Goal: Task Accomplishment & Management: Complete application form

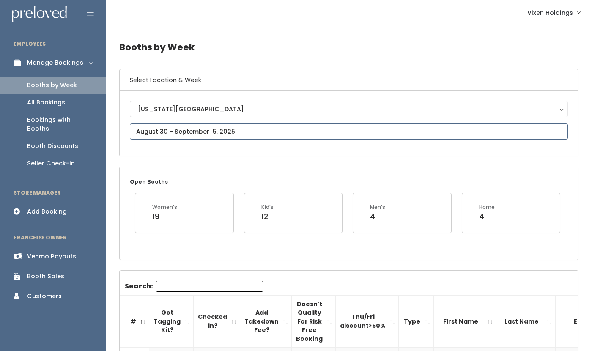
click at [183, 129] on input "text" at bounding box center [349, 131] width 438 height 16
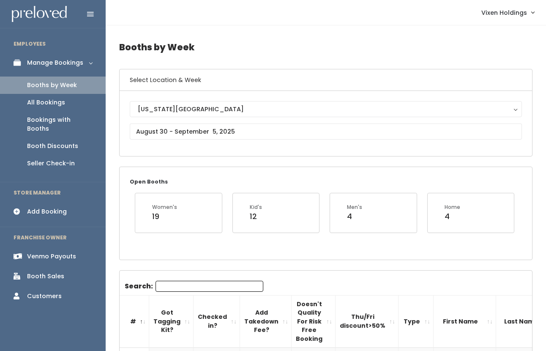
click at [246, 38] on h4 "Booths by Week" at bounding box center [326, 47] width 414 height 23
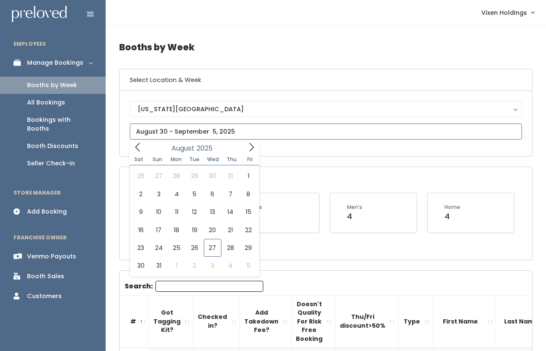
click at [179, 132] on input "text" at bounding box center [326, 131] width 392 height 16
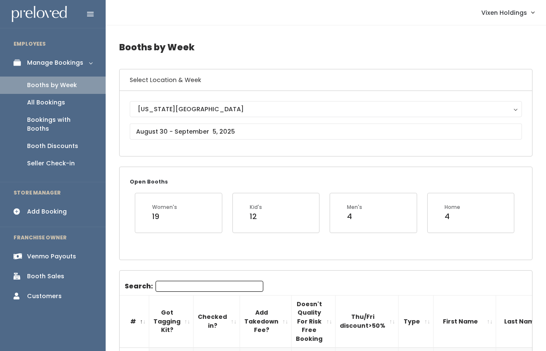
click at [60, 142] on div "Booth Discounts" at bounding box center [52, 146] width 51 height 9
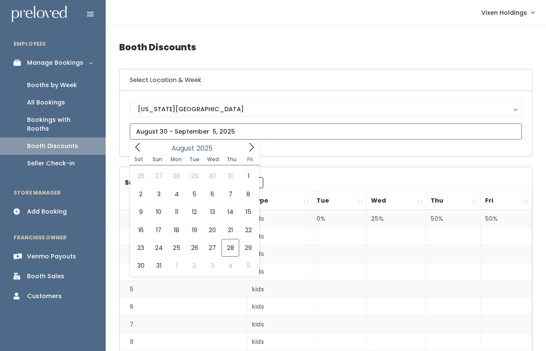
click at [189, 132] on input "text" at bounding box center [326, 131] width 392 height 16
type input "August 16 to August 22"
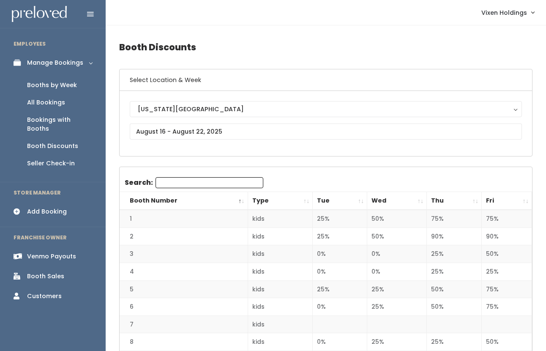
click at [70, 86] on div "Booths by Week" at bounding box center [52, 85] width 50 height 9
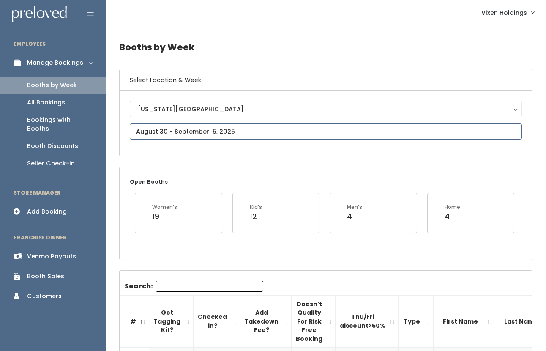
click at [231, 133] on input "text" at bounding box center [326, 131] width 392 height 16
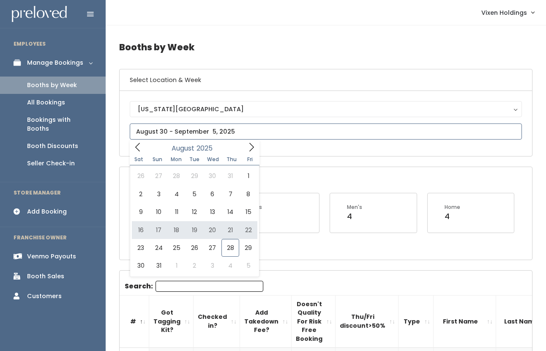
type input "August 16 to August 22"
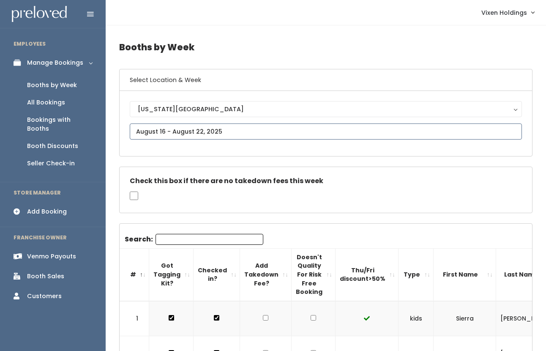
click at [179, 129] on input "text" at bounding box center [326, 131] width 392 height 16
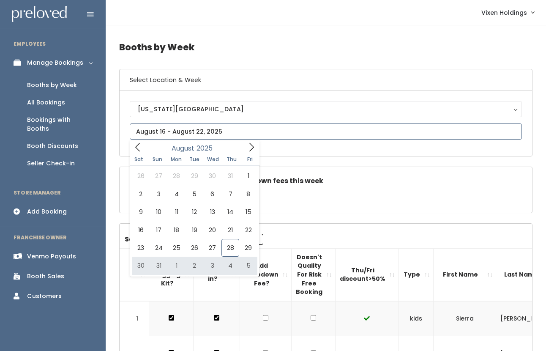
type input "August 30 to September 5"
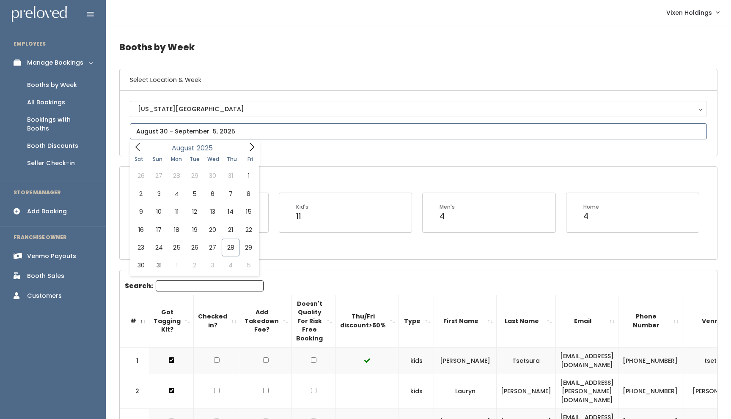
click at [173, 134] on input "text" at bounding box center [418, 131] width 577 height 16
type input "August 23 to August 29"
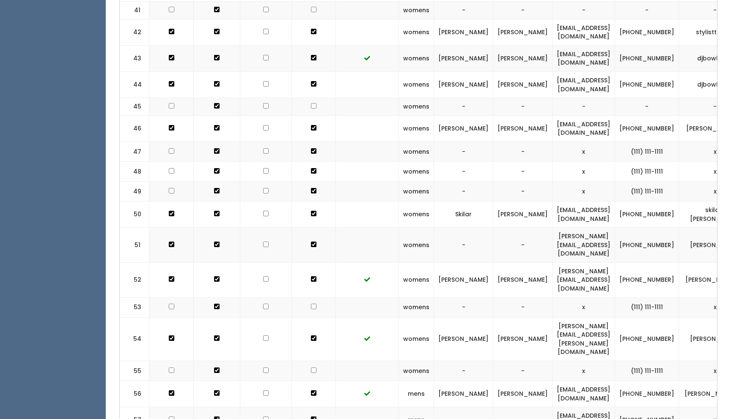
scroll to position [0, 34]
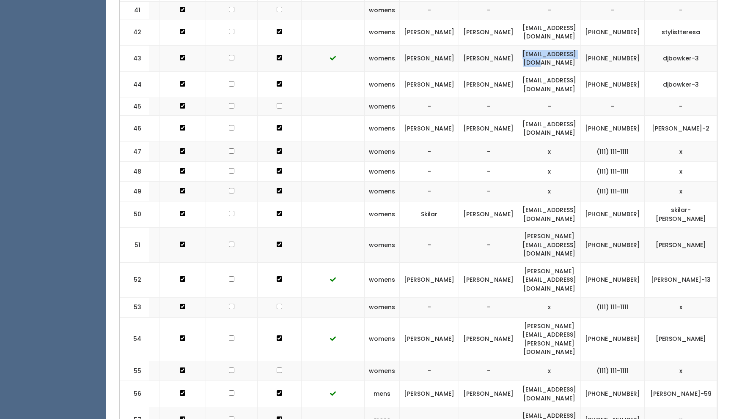
drag, startPoint x: 550, startPoint y: 22, endPoint x: 480, endPoint y: 27, distance: 70.8
click at [518, 45] on td "djbowker-dj@att.net" at bounding box center [549, 58] width 63 height 26
copy td "djbowker-dj@att.net"
drag, startPoint x: 604, startPoint y: 25, endPoint x: 572, endPoint y: 20, distance: 32.0
click at [581, 45] on td "(405) 210-0999" at bounding box center [613, 58] width 64 height 26
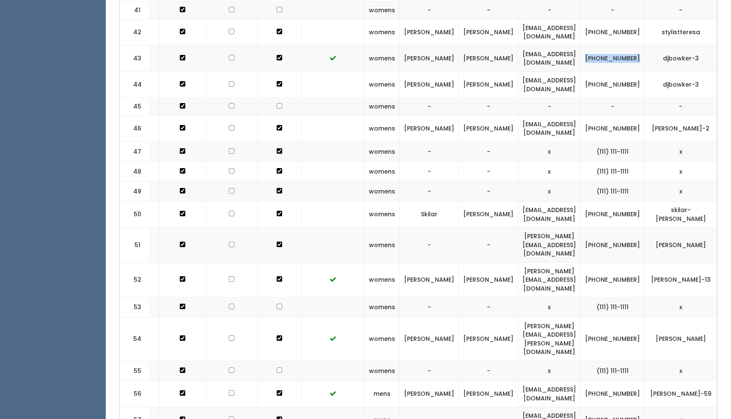
copy td "(405) 210-0999"
drag, startPoint x: 669, startPoint y: 22, endPoint x: 629, endPoint y: 24, distance: 40.2
click at [644, 45] on td "djbowker-3" at bounding box center [680, 58] width 72 height 26
copy td "djbowker-3"
drag, startPoint x: 550, startPoint y: 21, endPoint x: 481, endPoint y: 19, distance: 69.4
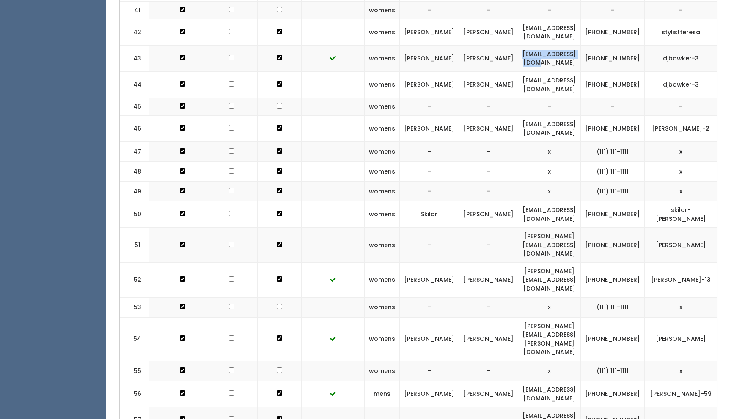
click at [518, 45] on td "[EMAIL_ADDRESS][DOMAIN_NAME]" at bounding box center [549, 58] width 63 height 26
copy td "[EMAIL_ADDRESS][DOMAIN_NAME]"
drag, startPoint x: 604, startPoint y: 26, endPoint x: 570, endPoint y: 20, distance: 34.8
click at [570, 45] on tr "43 womens Denise Bowker djbowker-dj@att.net (405) 210-0999 djbowker-3" at bounding box center [419, 58] width 668 height 26
copy tr "(405) 210-0999"
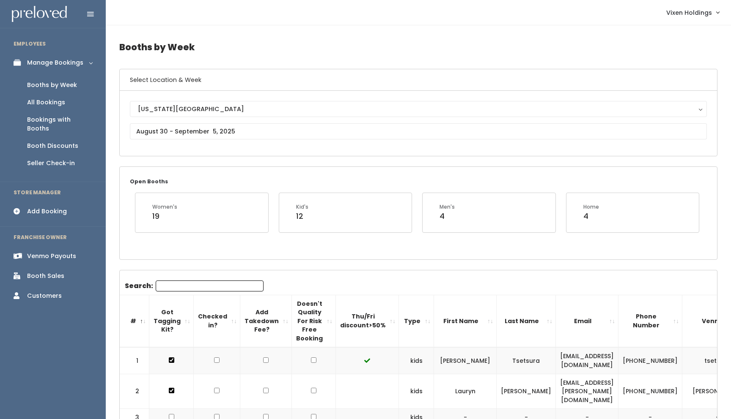
click at [54, 207] on div "Add Booking" at bounding box center [47, 211] width 40 height 9
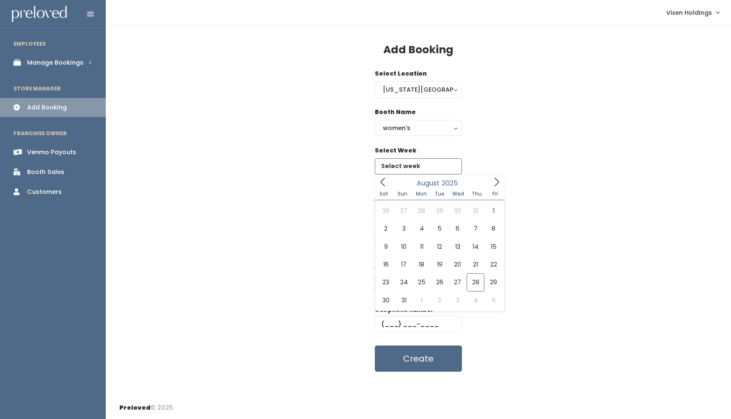
click at [434, 165] on input "text" at bounding box center [418, 167] width 87 height 16
type input "[DATE] to [DATE]"
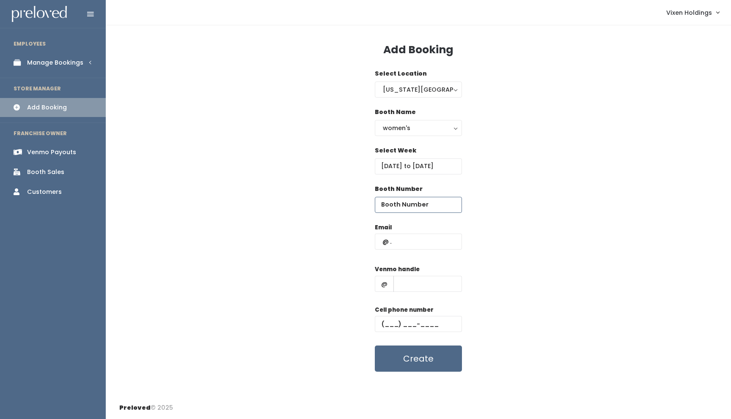
click at [414, 208] on input "number" at bounding box center [418, 205] width 87 height 16
type input "43"
click at [401, 244] on input "text" at bounding box center [418, 242] width 87 height 16
click at [380, 242] on input "text" at bounding box center [418, 242] width 87 height 16
paste input "djbowker-dj@att.net"
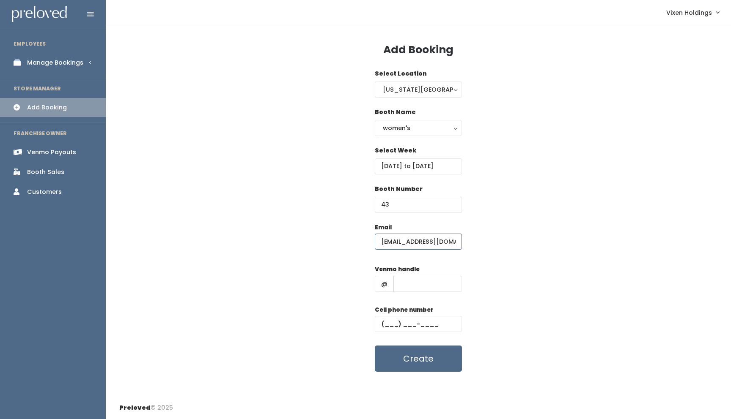
type input "djbowker-dj@att.net"
click at [381, 322] on input "text" at bounding box center [418, 324] width 87 height 16
paste input "(405) 210-0999"
type input "(405) 210-0999"
click at [406, 282] on input "text" at bounding box center [427, 284] width 68 height 16
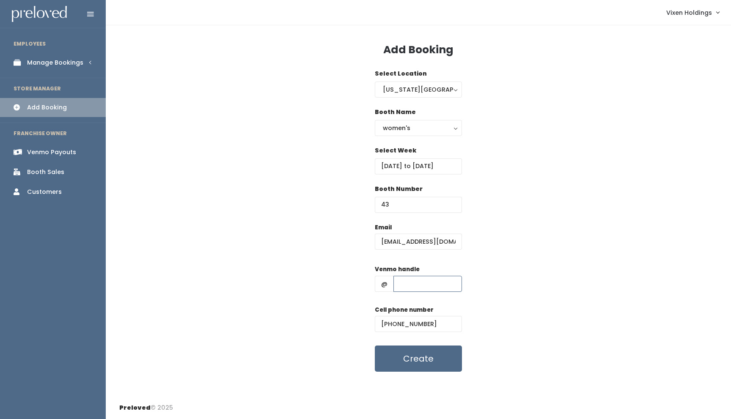
paste input "djbowker-3"
type input "djbowker-3"
click at [423, 364] on button "Create" at bounding box center [418, 359] width 87 height 26
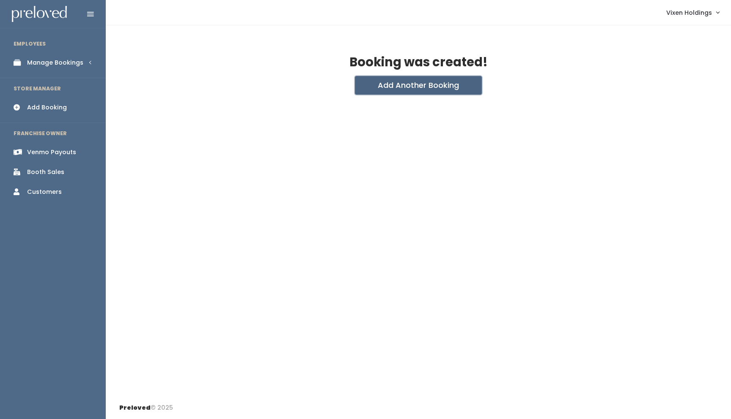
click at [425, 89] on button "Add Another Booking" at bounding box center [418, 85] width 127 height 19
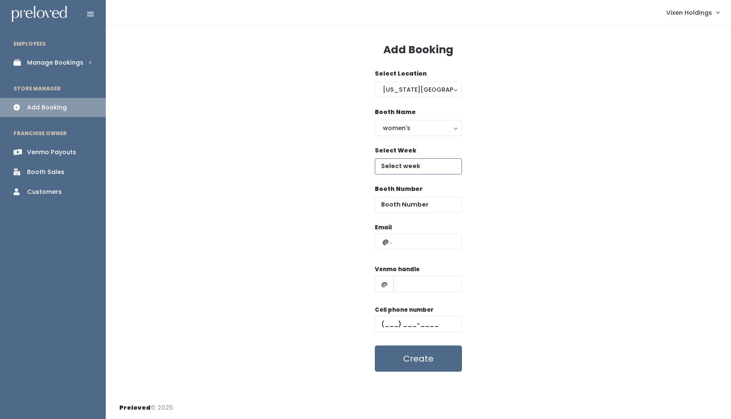
click at [416, 165] on input "text" at bounding box center [418, 167] width 87 height 16
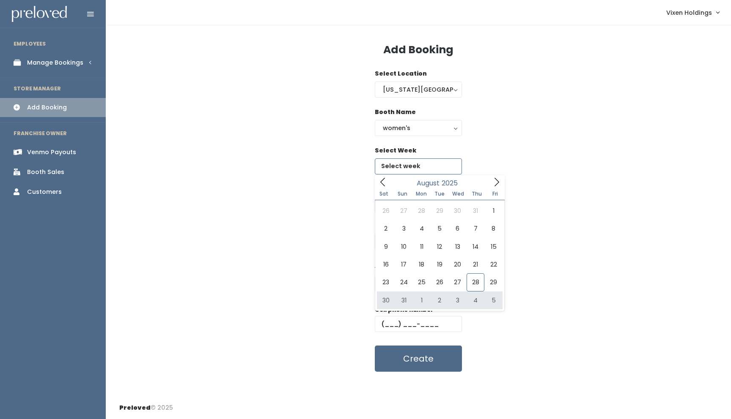
type input "August 30 to September 5"
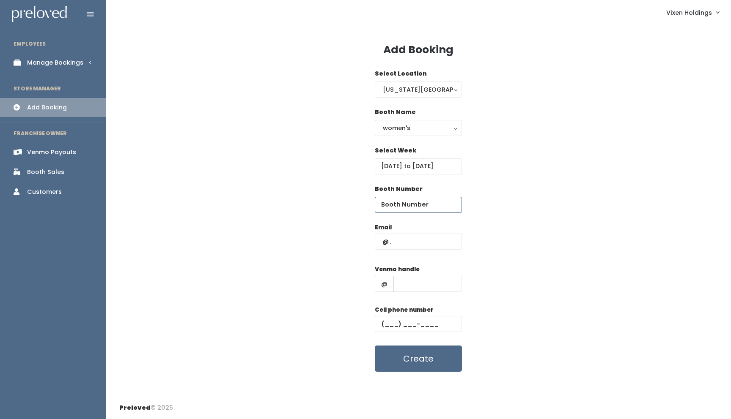
click at [400, 206] on input "number" at bounding box center [418, 205] width 87 height 16
type input "44"
click at [382, 244] on input "text" at bounding box center [418, 242] width 87 height 16
click at [402, 284] on input "text" at bounding box center [427, 284] width 68 height 16
paste input "djbowker-3"
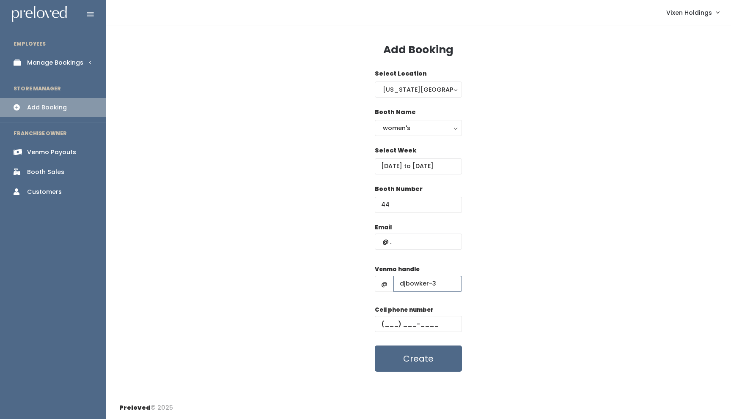
type input "djbowker-3"
click at [378, 238] on input "text" at bounding box center [418, 242] width 87 height 16
click at [379, 243] on input "text" at bounding box center [418, 242] width 87 height 16
paste input "djbowker-dj@att.net"
type input "djbowker-dj@att.net"
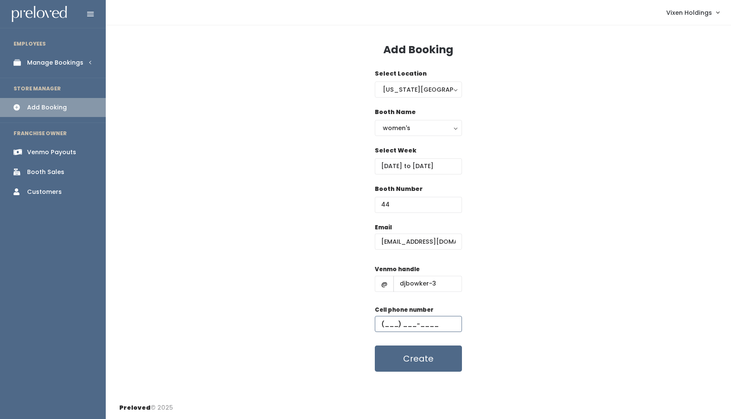
click at [382, 326] on input "text" at bounding box center [418, 324] width 87 height 16
paste input "(405) 210-0999"
type input "(405) 210-0999"
click at [416, 365] on button "Create" at bounding box center [418, 359] width 87 height 26
